Goal: Task Accomplishment & Management: Use online tool/utility

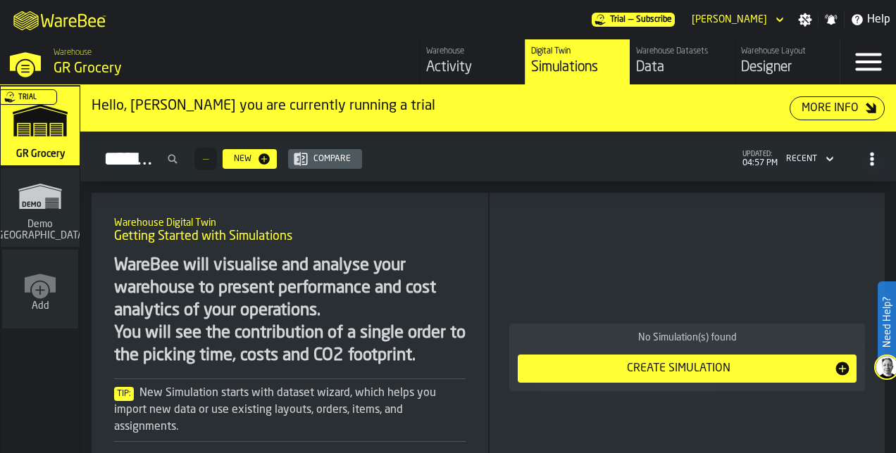
drag, startPoint x: 0, startPoint y: 0, endPoint x: 788, endPoint y: 63, distance: 790.3
click at [788, 63] on div "Designer" at bounding box center [787, 68] width 93 height 20
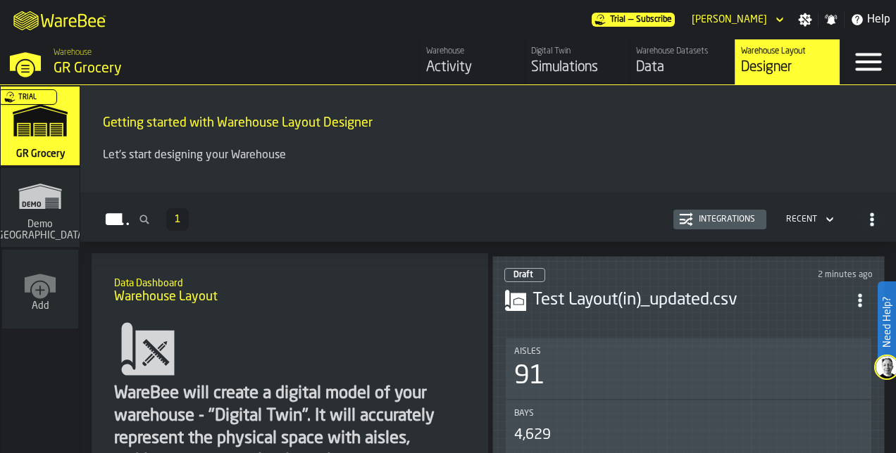
click at [673, 74] on div "Data" at bounding box center [682, 68] width 93 height 20
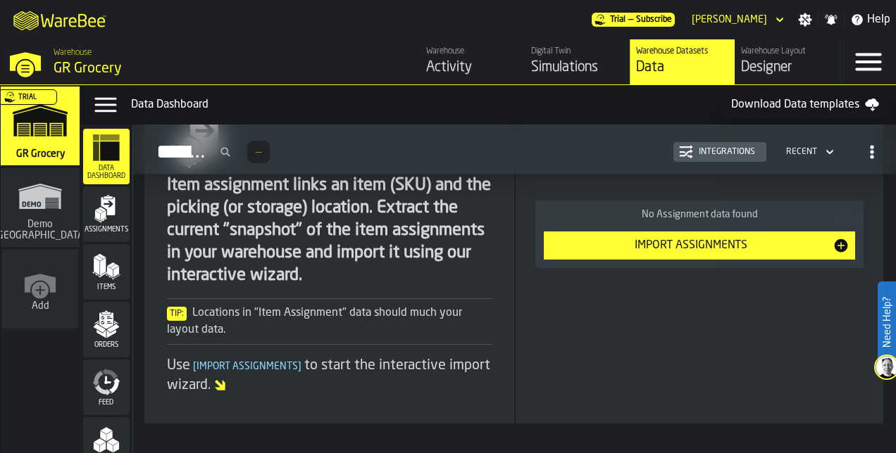
scroll to position [139, 0]
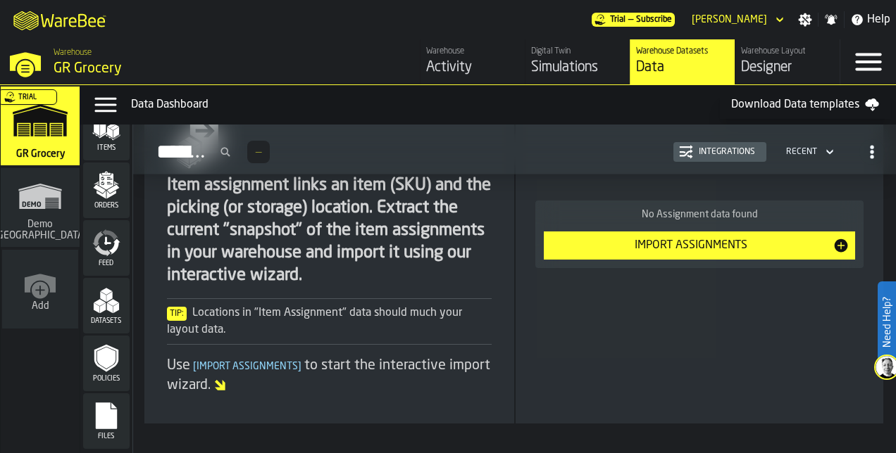
click at [100, 417] on rect "menu Files" at bounding box center [106, 421] width 21 height 10
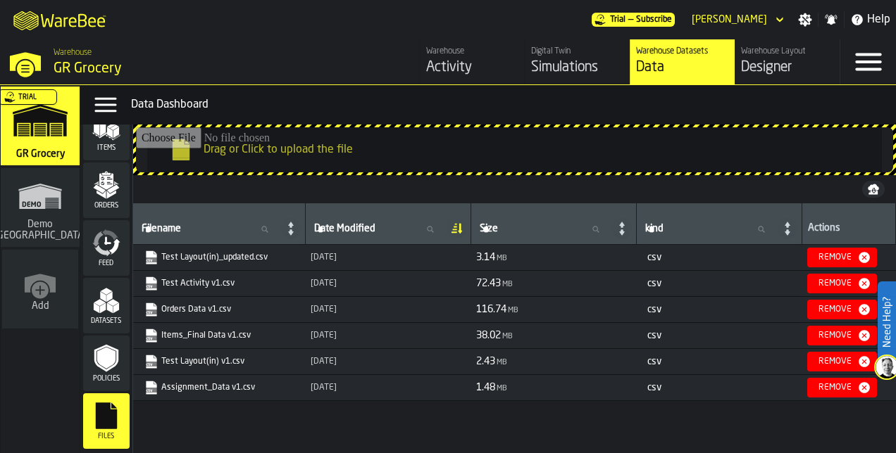
click at [232, 258] on link "Test Layout(in)_updated.csv" at bounding box center [217, 258] width 146 height 14
click at [227, 254] on link "Test Layout(in)_updated.csv" at bounding box center [217, 258] width 146 height 14
click at [290, 425] on div "Filename Filename Date Modified Date Modified Size Size kind kind Actions Test …" at bounding box center [514, 328] width 762 height 250
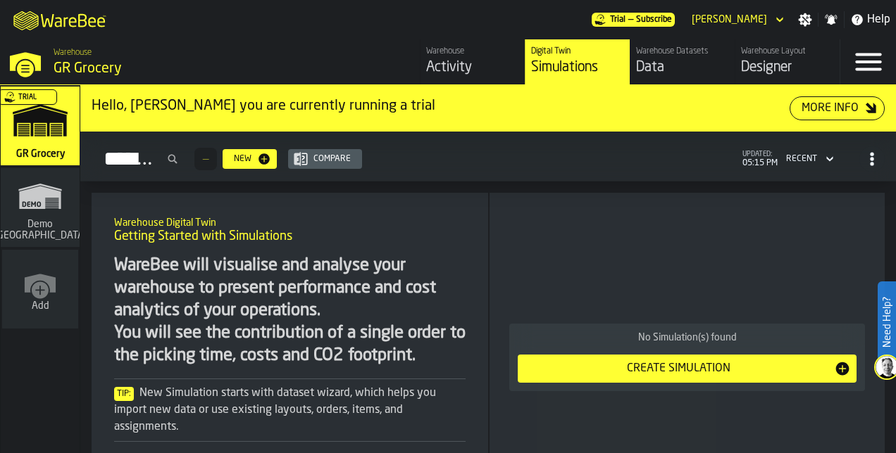
click at [658, 61] on div "Data" at bounding box center [682, 68] width 93 height 20
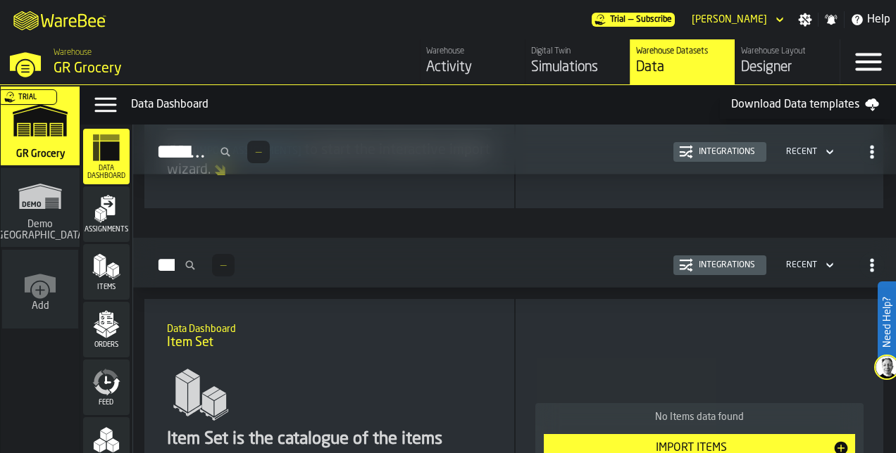
scroll to position [139, 0]
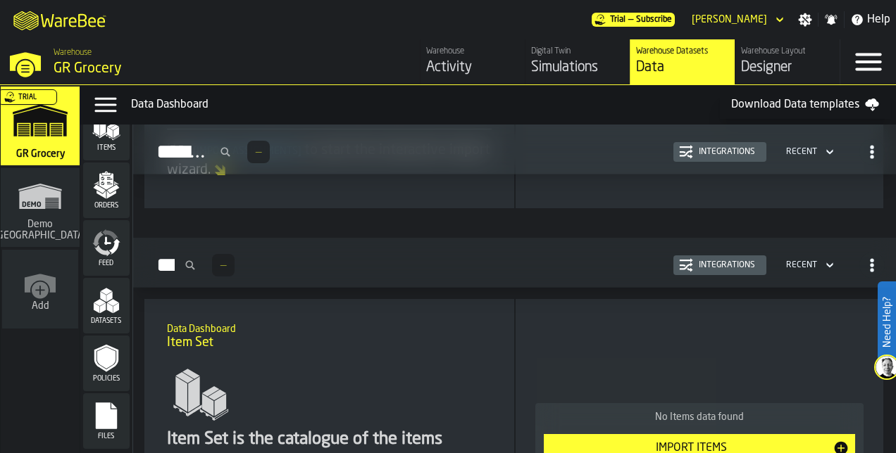
click at [99, 424] on rect "menu Files" at bounding box center [106, 421] width 21 height 10
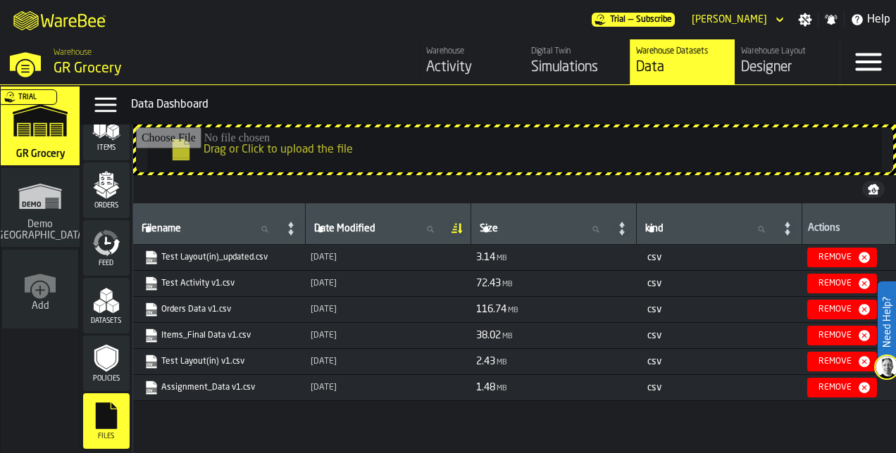
click at [357, 153] on input "Drag or Click to upload the file" at bounding box center [514, 149] width 757 height 45
click at [329, 141] on input "Drag or Click to upload the file" at bounding box center [514, 149] width 757 height 45
click at [607, 431] on div "Filename Filename Date Modified Date Modified Size Size kind kind Actions Test …" at bounding box center [514, 328] width 762 height 250
click at [270, 146] on input "Drag or Click to upload the file" at bounding box center [514, 149] width 757 height 45
click at [379, 146] on input "Drag or Click to upload the file" at bounding box center [514, 149] width 757 height 45
